Goal: Task Accomplishment & Management: Manage account settings

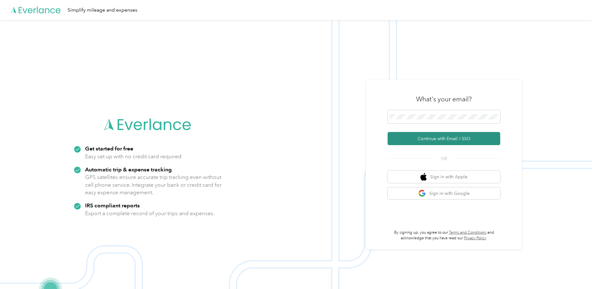
click at [432, 140] on button "Continue with Email / SSO" at bounding box center [444, 138] width 113 height 13
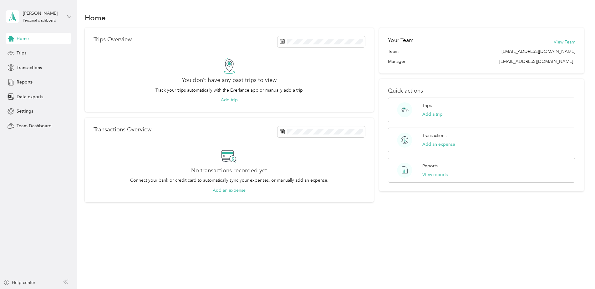
click at [68, 17] on icon at bounding box center [69, 16] width 4 height 4
click at [32, 53] on div "Team dashboard" at bounding box center [71, 51] width 123 height 11
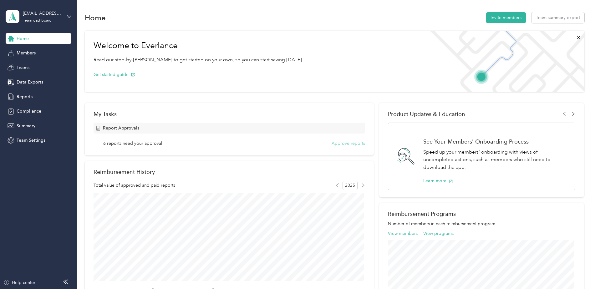
click at [347, 144] on button "Approve reports" at bounding box center [348, 143] width 33 height 7
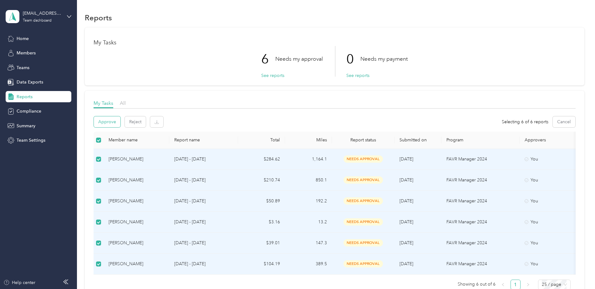
click at [108, 121] on button "Approve" at bounding box center [107, 121] width 27 height 11
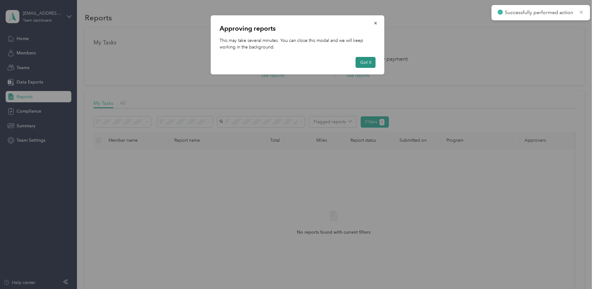
click at [366, 58] on button "Got it" at bounding box center [366, 62] width 20 height 11
